Goal: Task Accomplishment & Management: Manage account settings

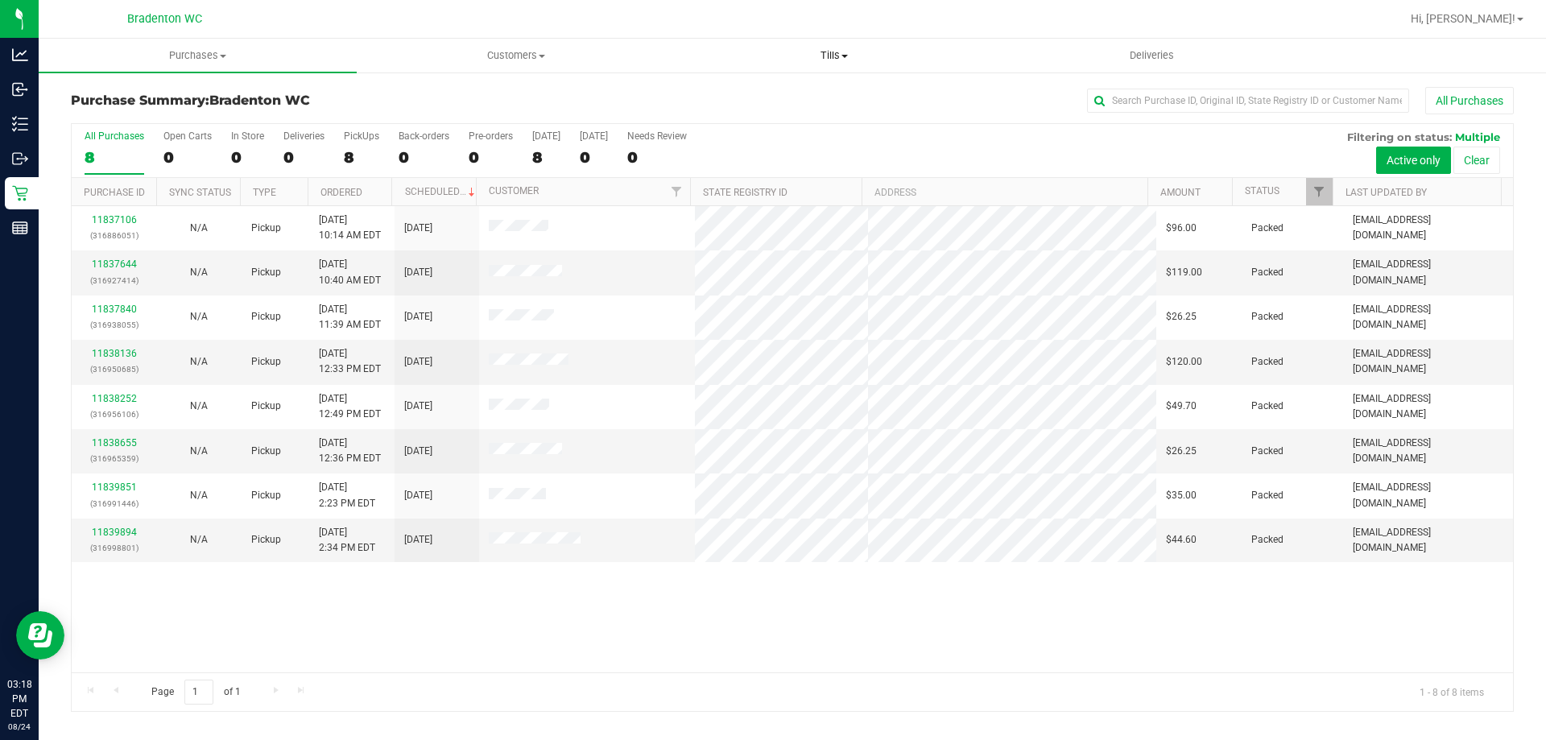
click at [832, 57] on span "Tills" at bounding box center [834, 55] width 317 height 14
click at [741, 93] on span "Manage tills" at bounding box center [729, 97] width 109 height 14
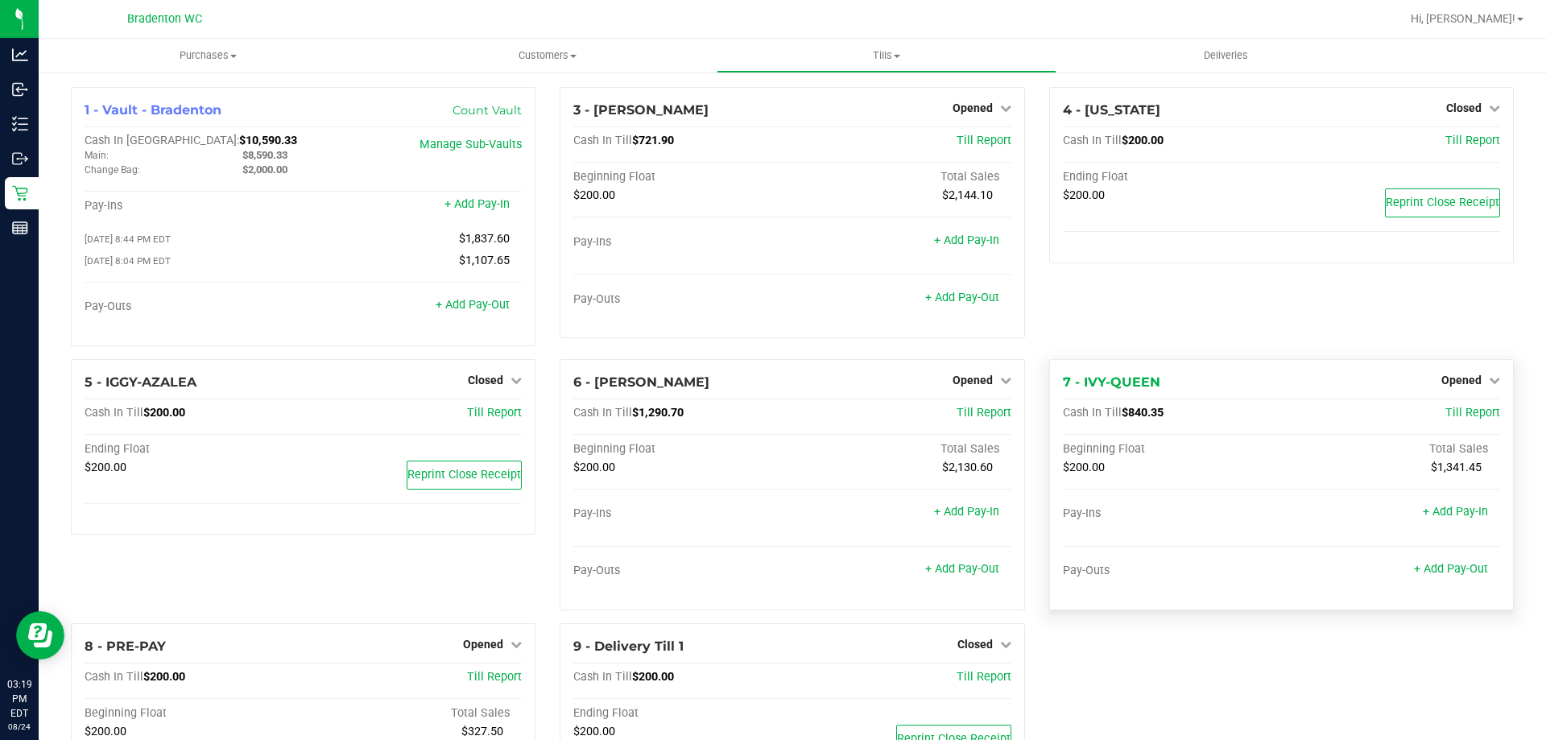
click at [1457, 375] on div "Opened" at bounding box center [1471, 379] width 59 height 19
click at [1450, 385] on span "Opened" at bounding box center [1462, 380] width 40 height 13
click at [1454, 418] on link "Close Till" at bounding box center [1463, 413] width 43 height 13
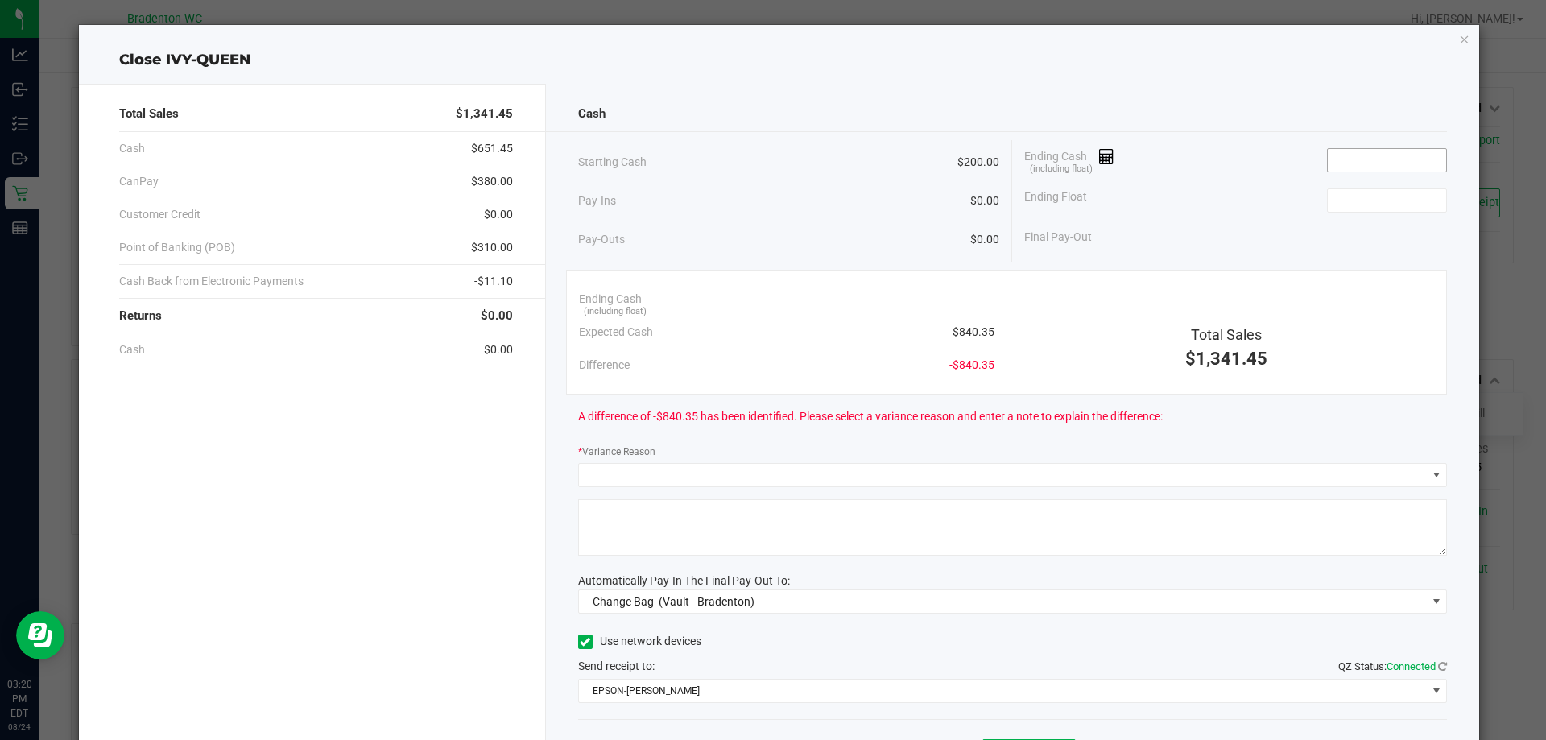
click at [1357, 163] on input at bounding box center [1387, 160] width 118 height 23
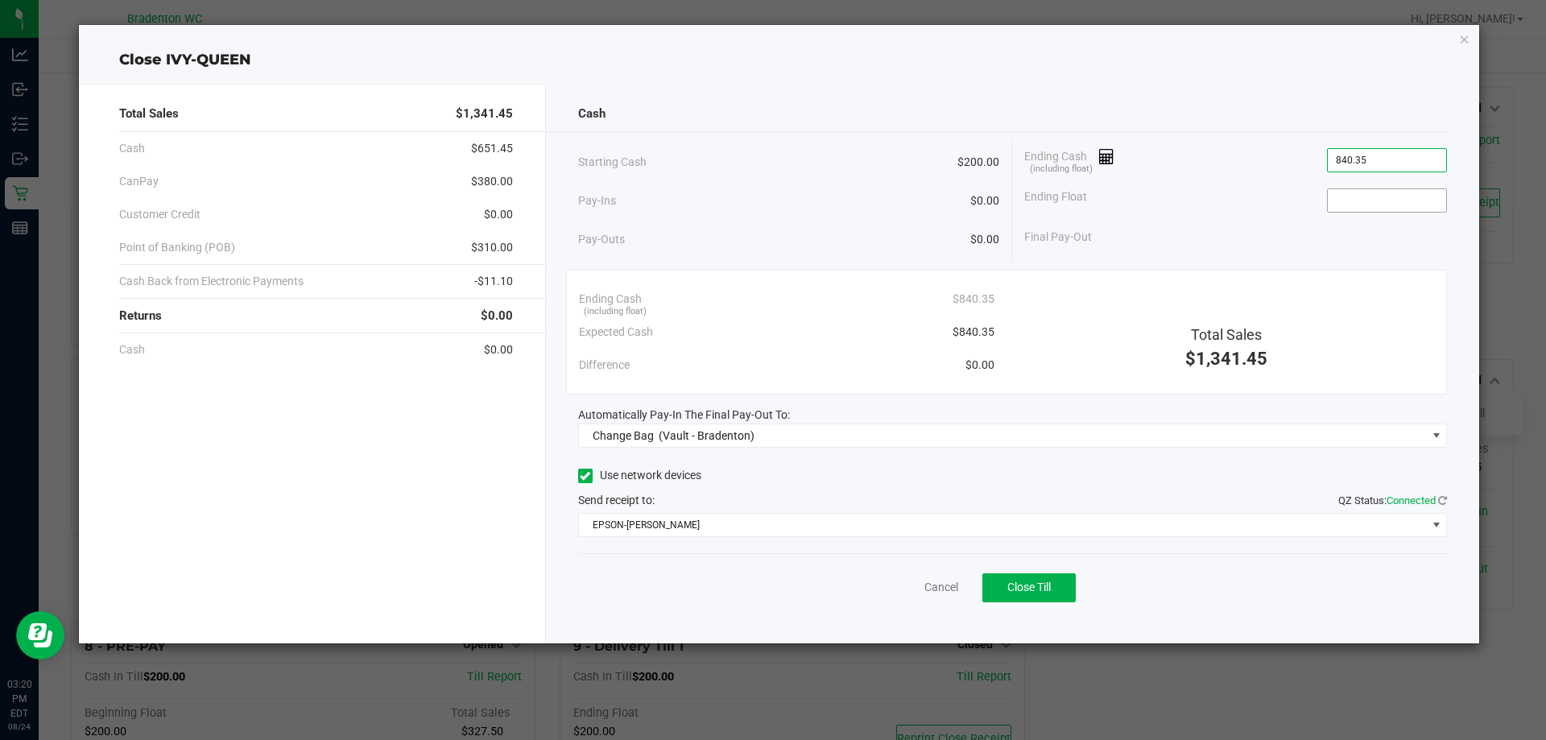
click at [1364, 198] on input at bounding box center [1387, 200] width 118 height 23
type input "$840.35"
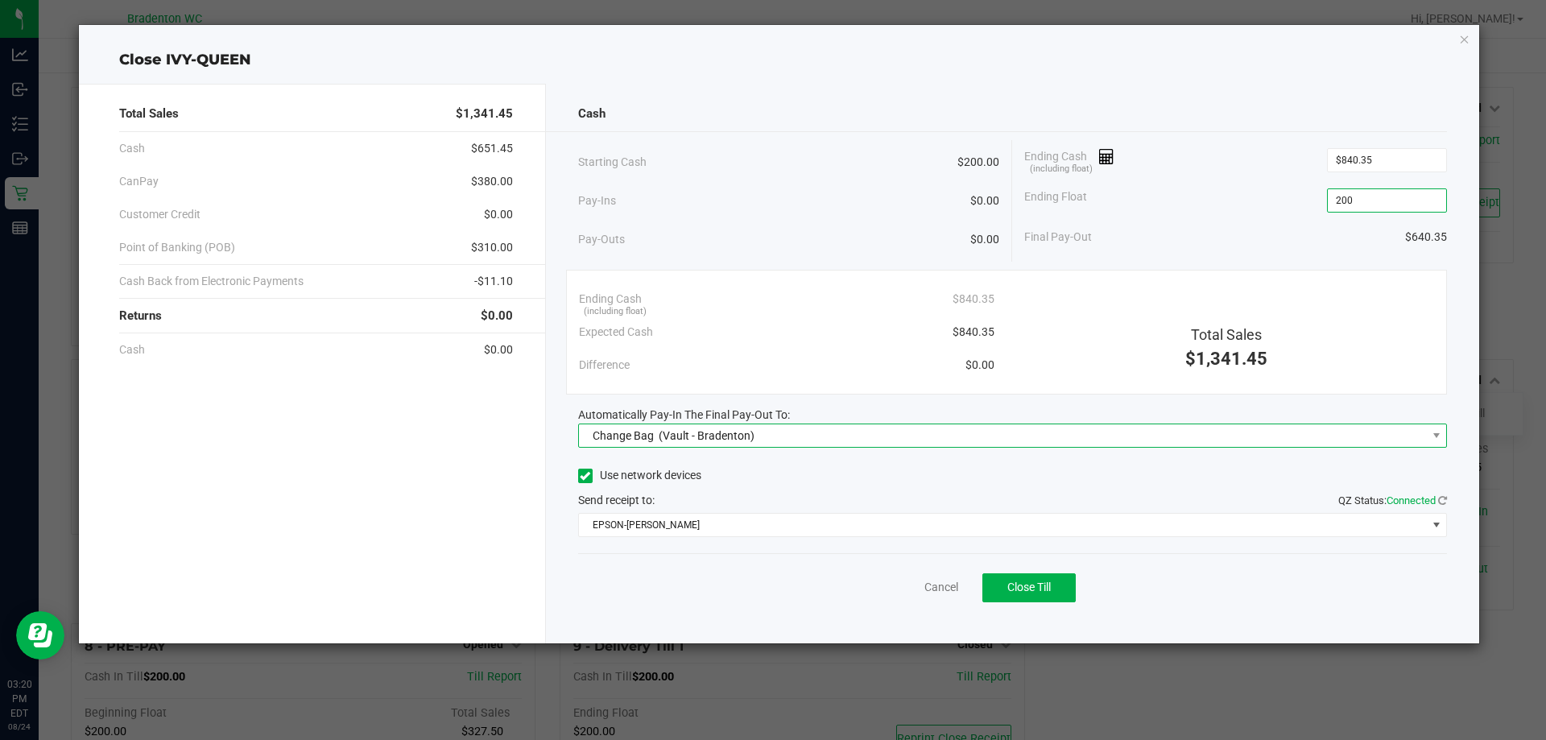
click at [878, 445] on span "Change Bag (Vault - Bradenton)" at bounding box center [1003, 435] width 848 height 23
type input "$200.00"
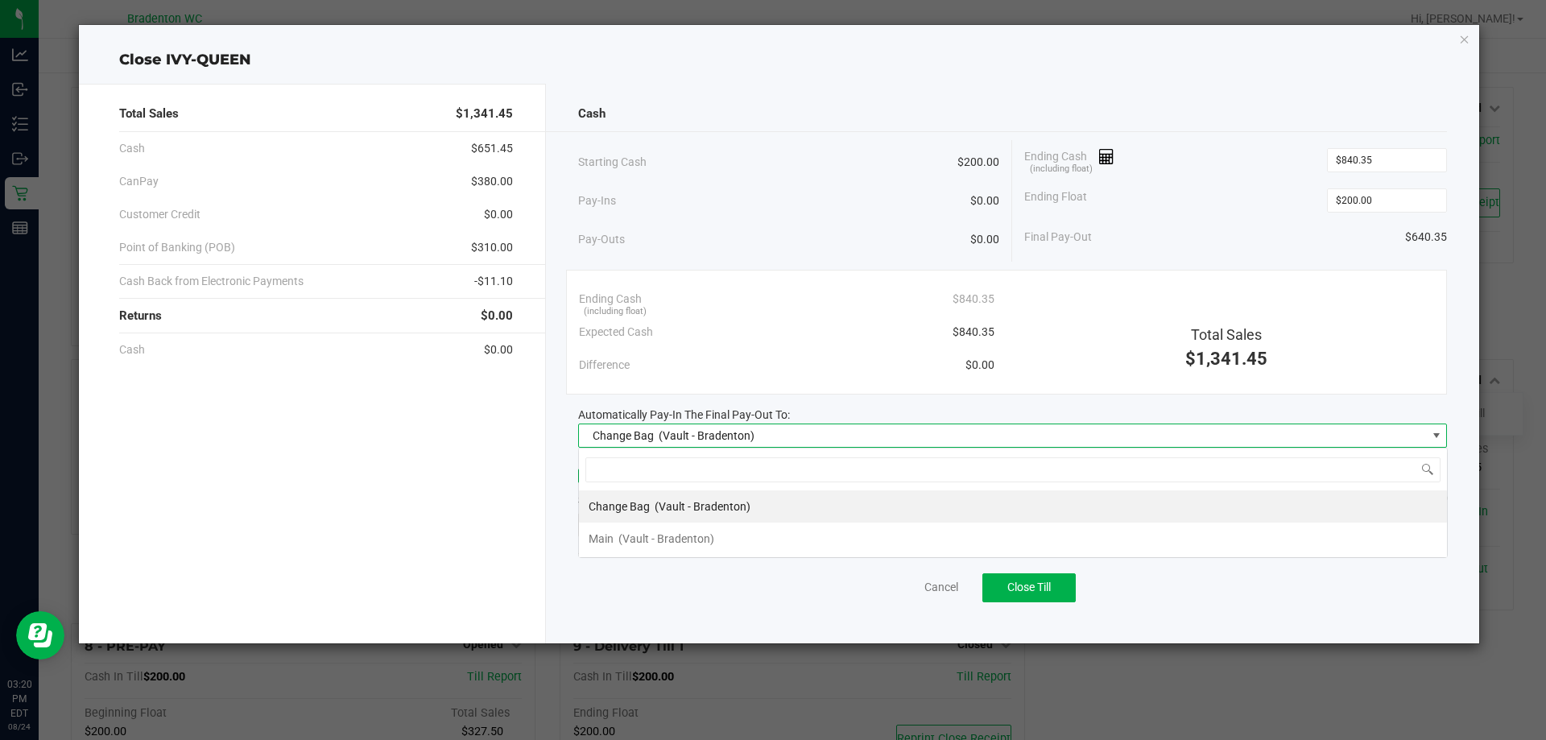
scroll to position [24, 869]
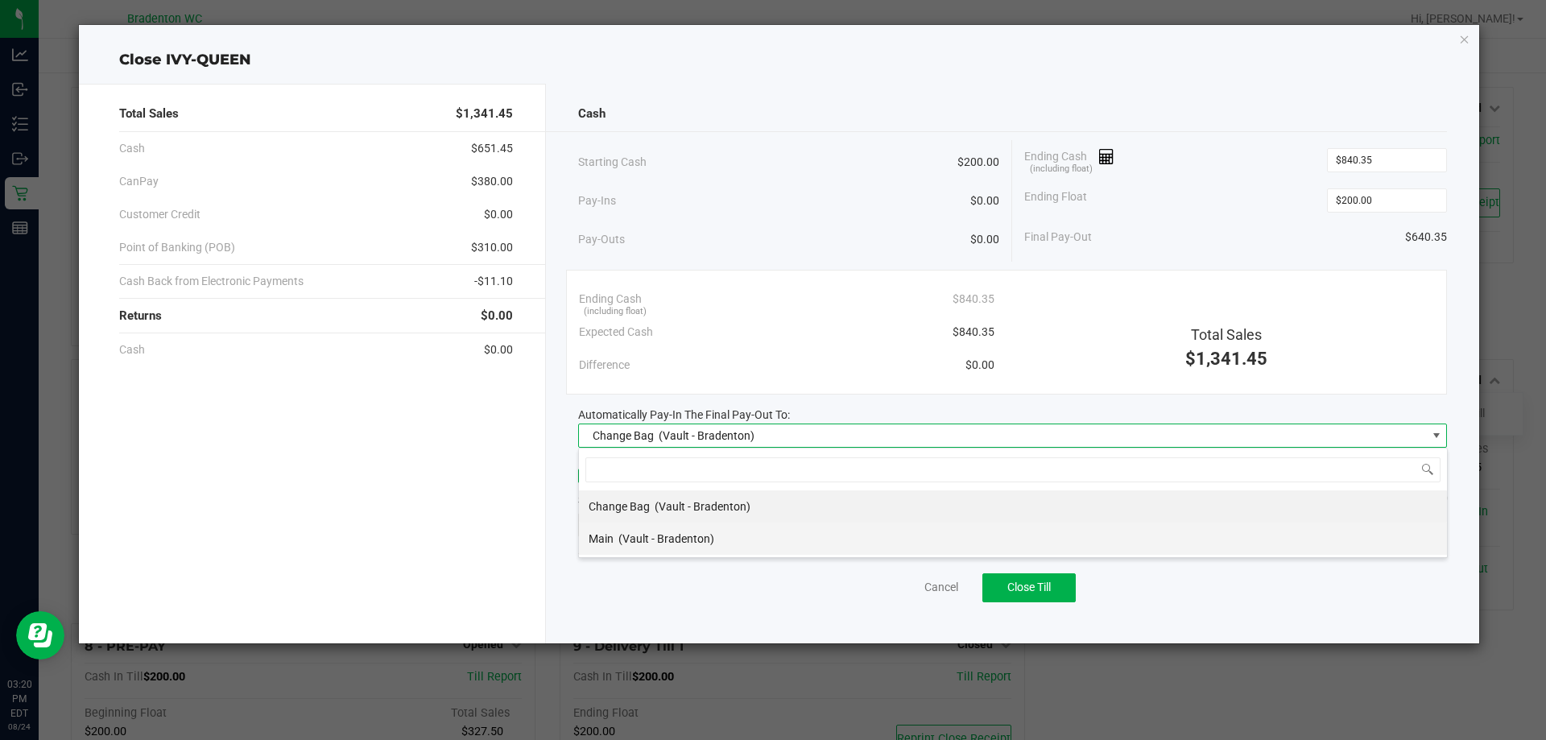
click at [657, 540] on span "(Vault - Bradenton)" at bounding box center [667, 538] width 96 height 13
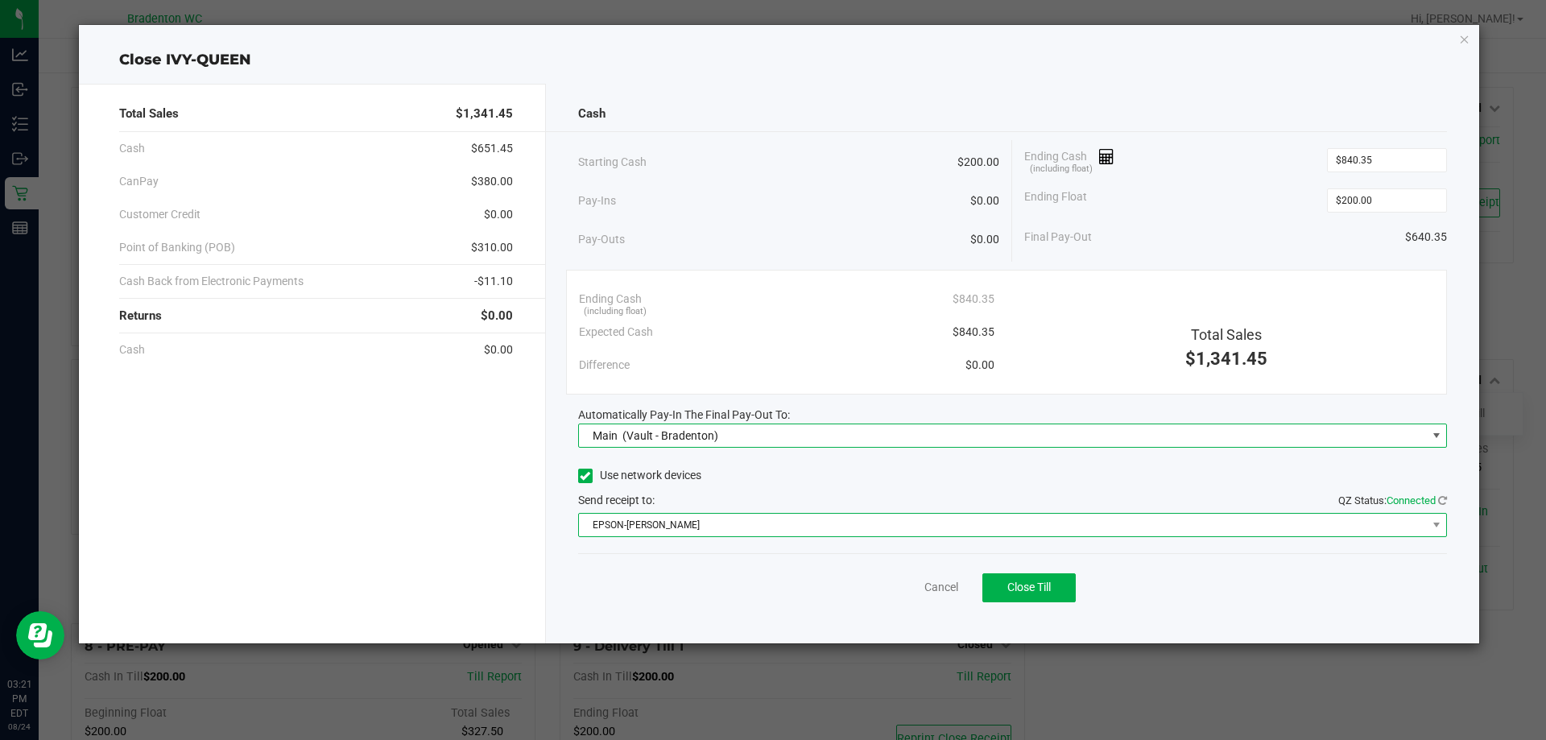
click at [726, 533] on span "EPSON-[PERSON_NAME]" at bounding box center [1003, 525] width 848 height 23
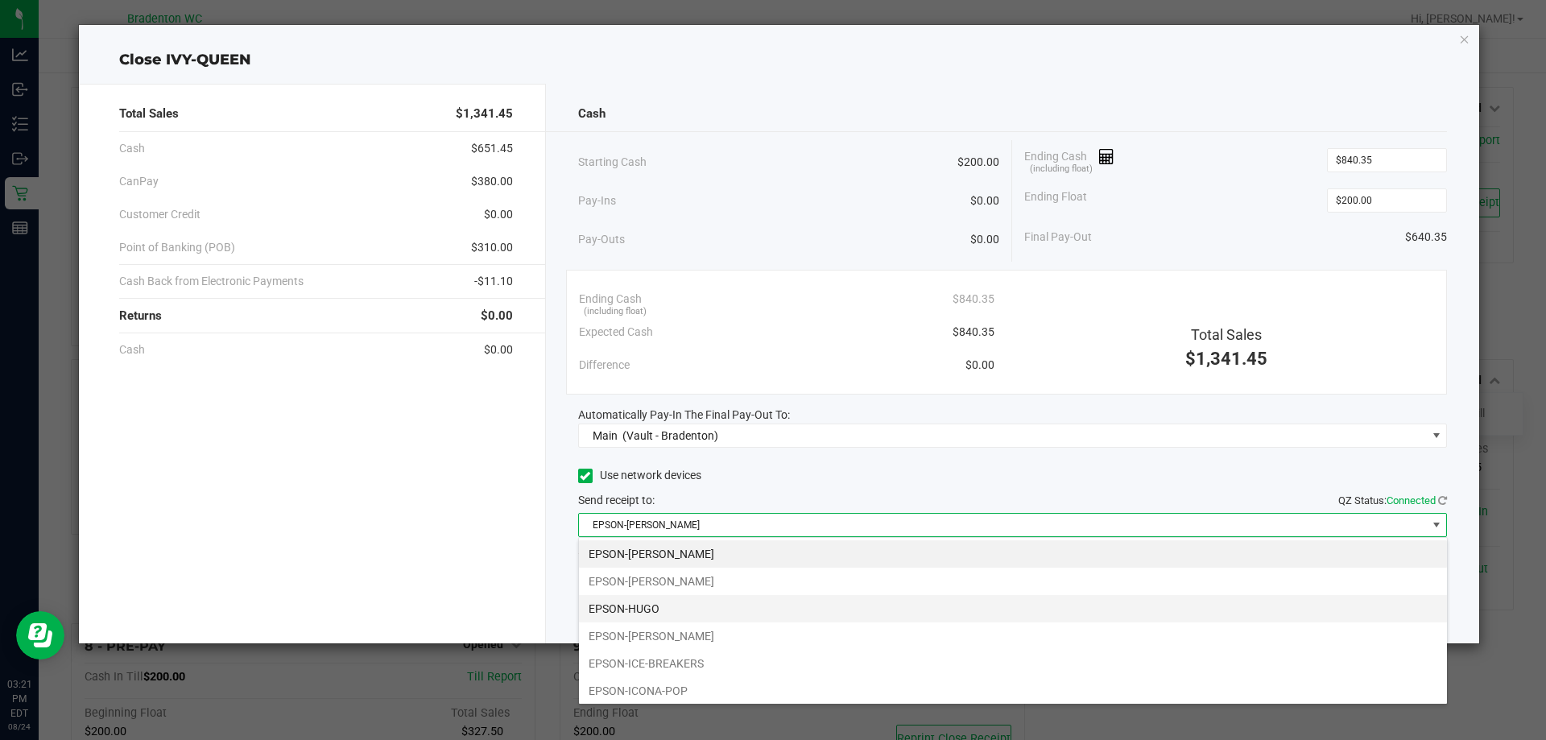
click at [648, 610] on li "EPSON-HUGO" at bounding box center [1013, 608] width 868 height 27
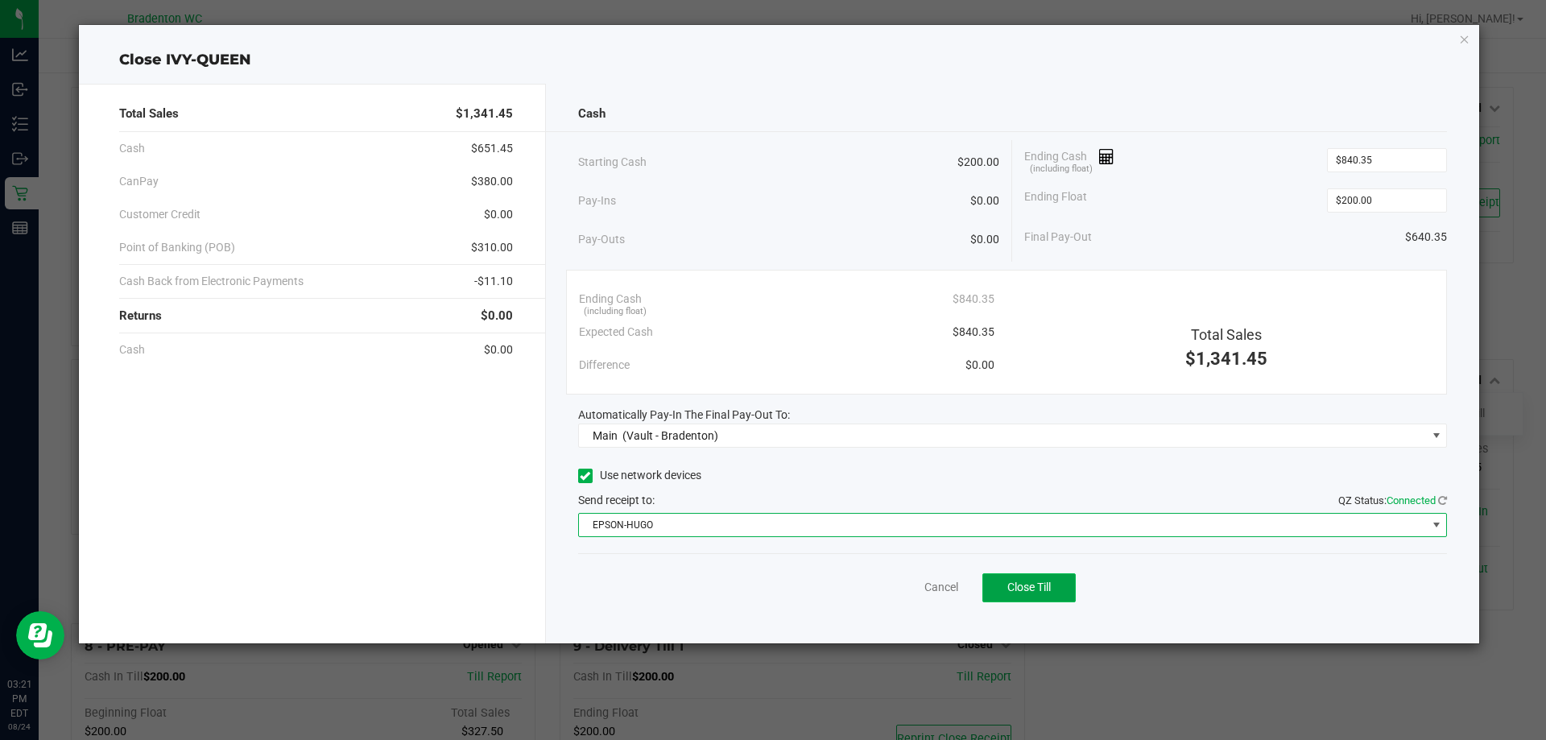
click at [1028, 602] on button "Close Till" at bounding box center [1029, 587] width 93 height 29
